Goal: Task Accomplishment & Management: Use online tool/utility

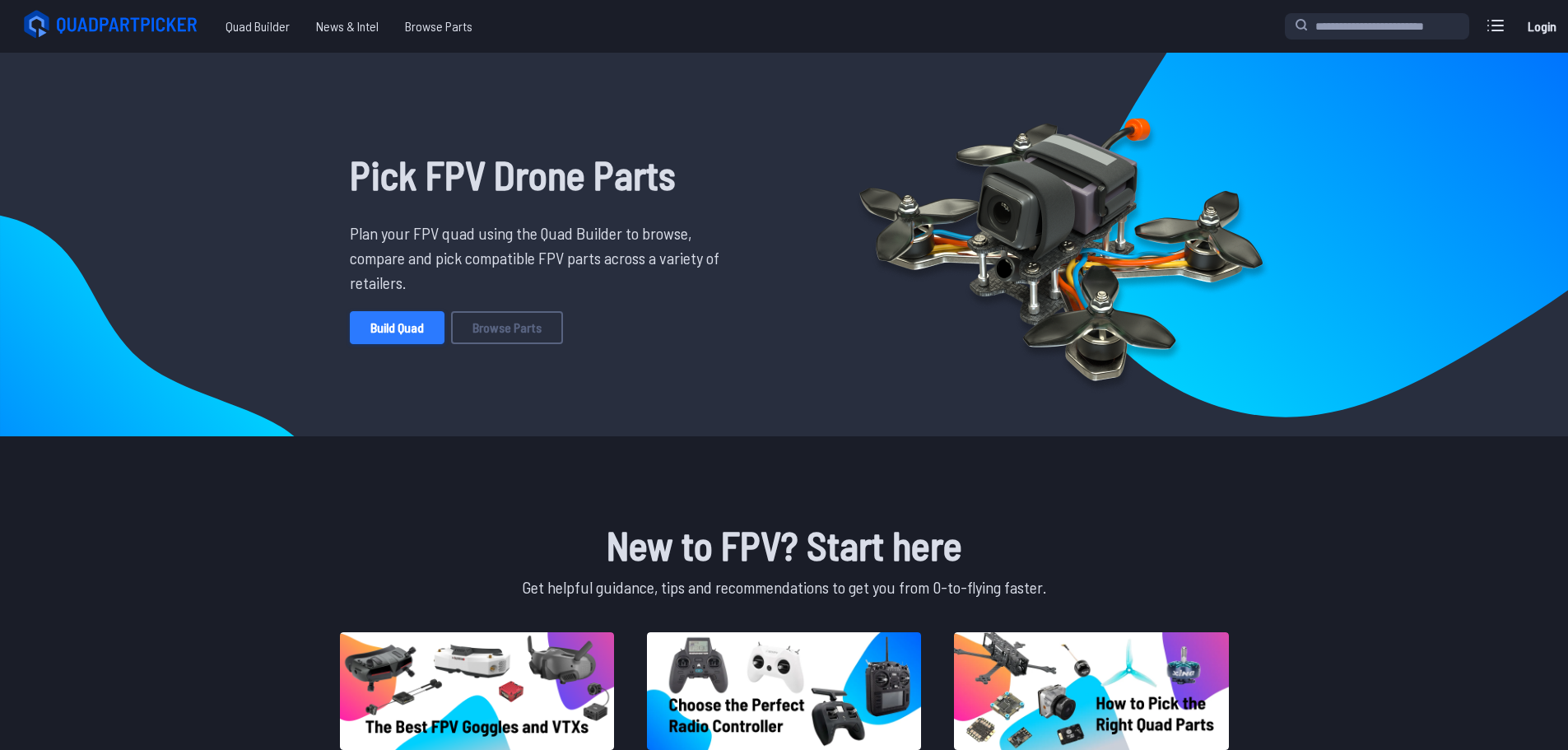
click at [406, 339] on link "Build Quad" at bounding box center [396, 327] width 95 height 33
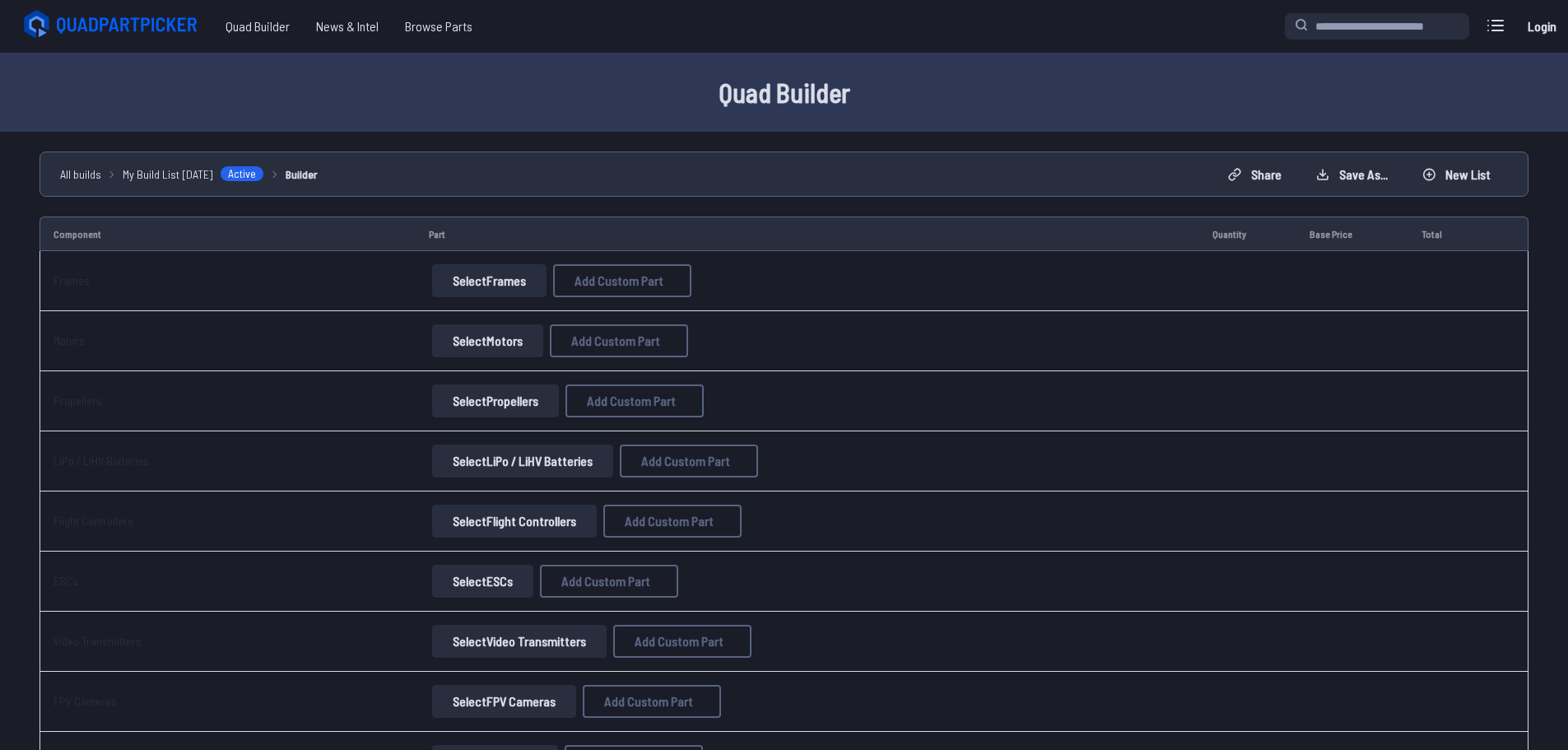
click at [432, 291] on button "Select Frames" at bounding box center [489, 280] width 114 height 33
click at [490, 281] on button "Select Frames" at bounding box center [489, 280] width 114 height 33
click at [473, 281] on button "Select Frames" at bounding box center [489, 280] width 114 height 33
